Goal: Task Accomplishment & Management: Manage account settings

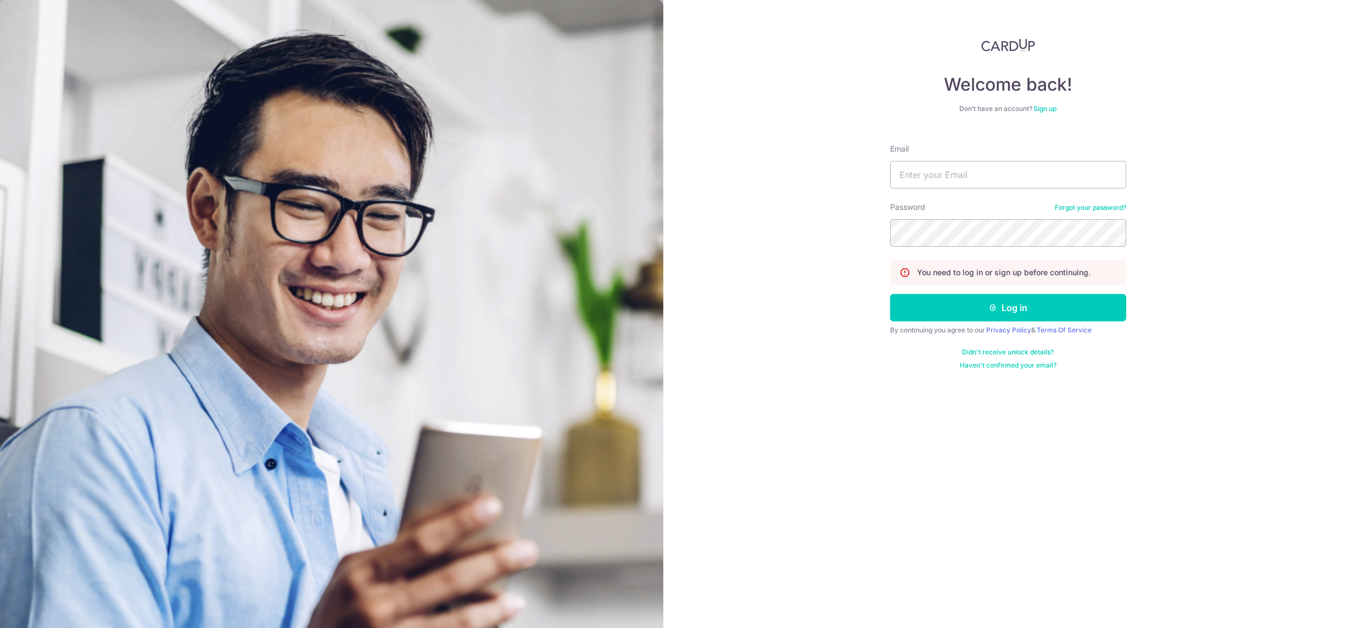
type input "[DEMOGRAPHIC_DATA][EMAIL_ADDRESS][DOMAIN_NAME]"
click at [890, 294] on button "Log in" at bounding box center [1008, 307] width 236 height 27
